Goal: Transaction & Acquisition: Purchase product/service

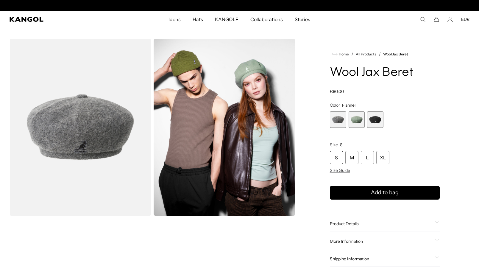
scroll to position [0, 123]
